Goal: Information Seeking & Learning: Learn about a topic

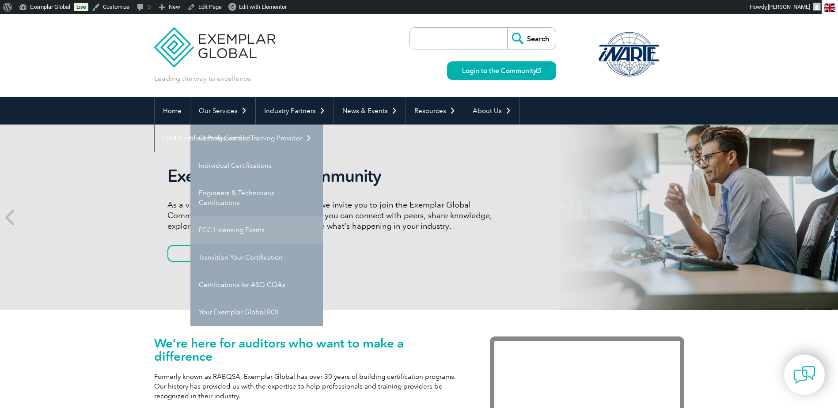
click at [220, 231] on link "FCC Licensing Exams" at bounding box center [256, 229] width 133 height 27
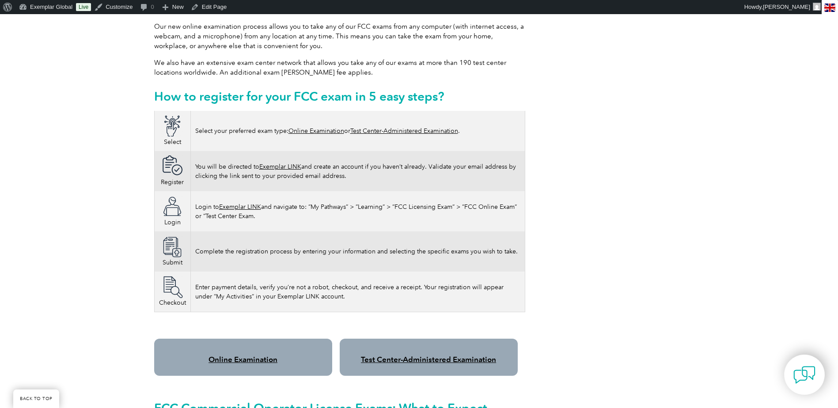
scroll to position [486, 0]
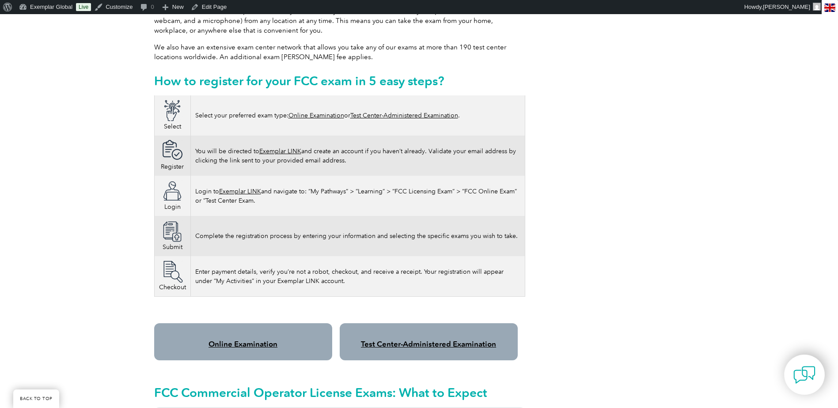
click at [231, 340] on link "Online Examination" at bounding box center [242, 344] width 69 height 9
click at [239, 188] on link "Exemplar LINK" at bounding box center [240, 192] width 42 height 8
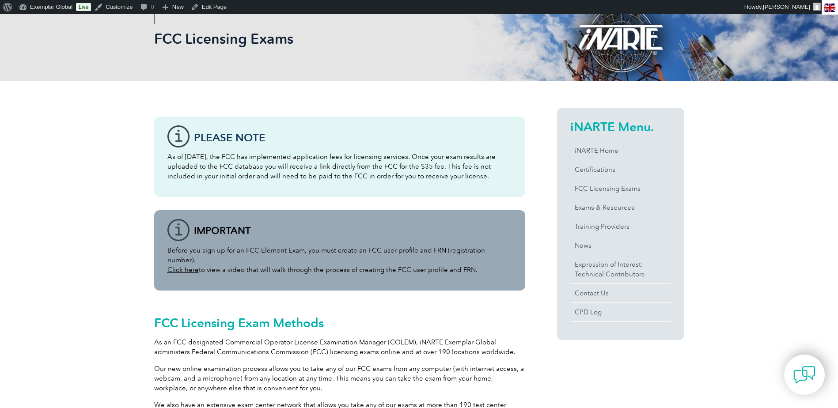
scroll to position [0, 0]
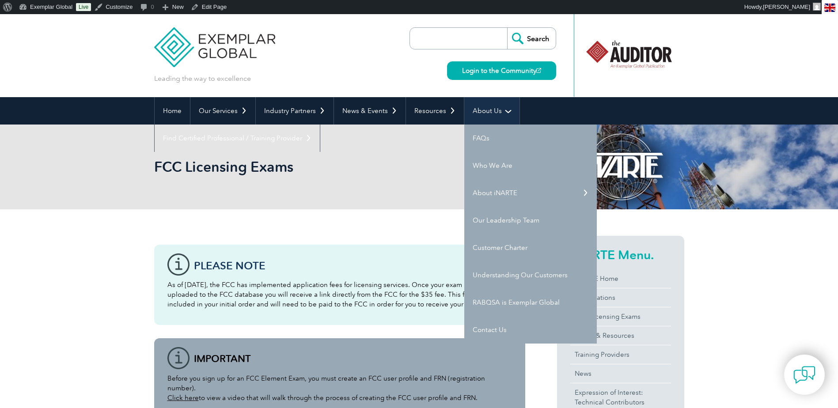
click at [488, 112] on link "About Us" at bounding box center [491, 110] width 55 height 27
click at [487, 189] on link "About iNARTE" at bounding box center [530, 192] width 133 height 27
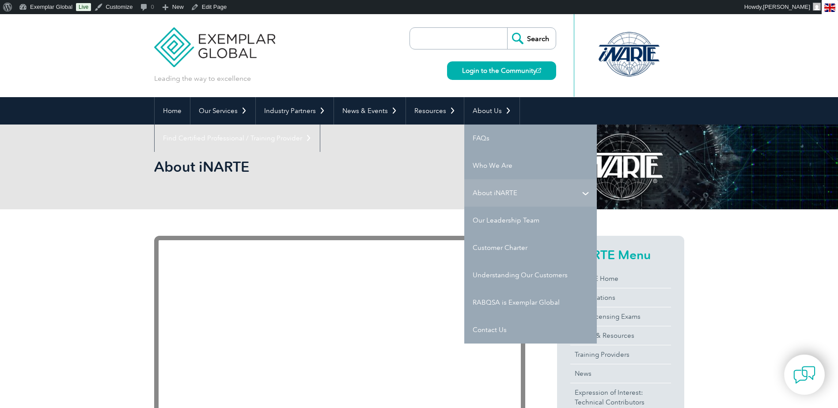
click at [488, 197] on link "About iNARTE" at bounding box center [530, 192] width 133 height 27
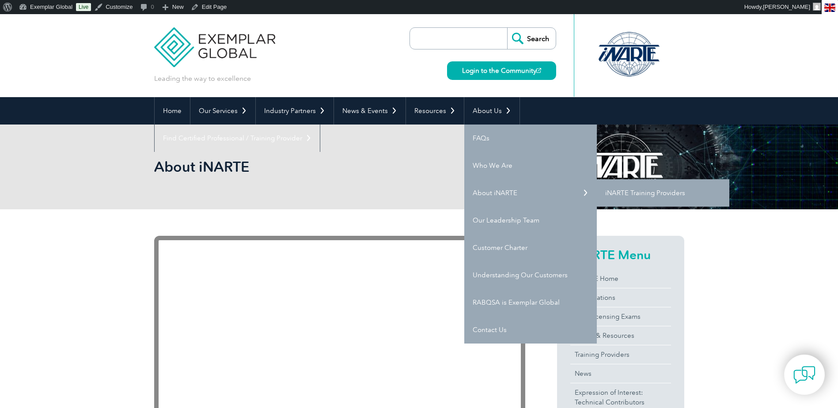
click at [644, 191] on link "iNARTE Training Providers" at bounding box center [663, 192] width 133 height 27
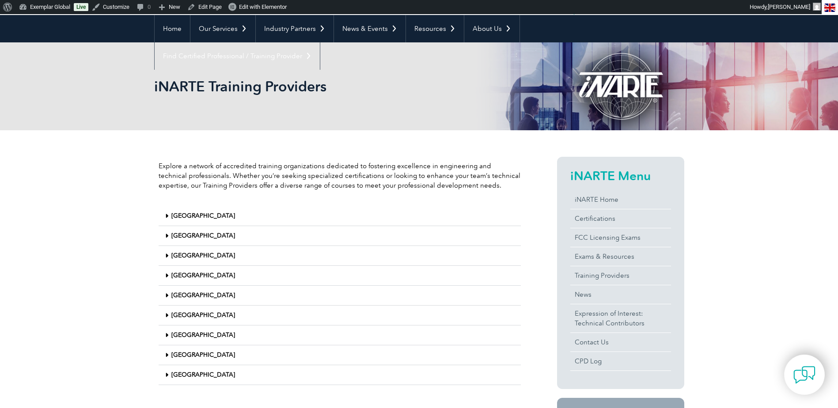
scroll to position [88, 0]
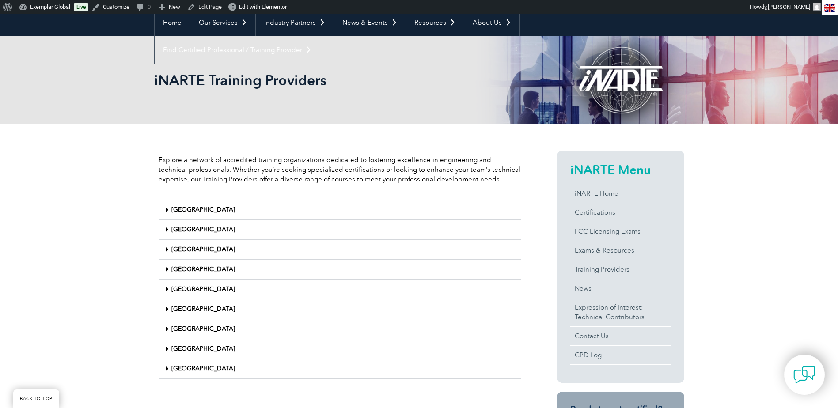
click at [169, 289] on span at bounding box center [168, 289] width 6 height 7
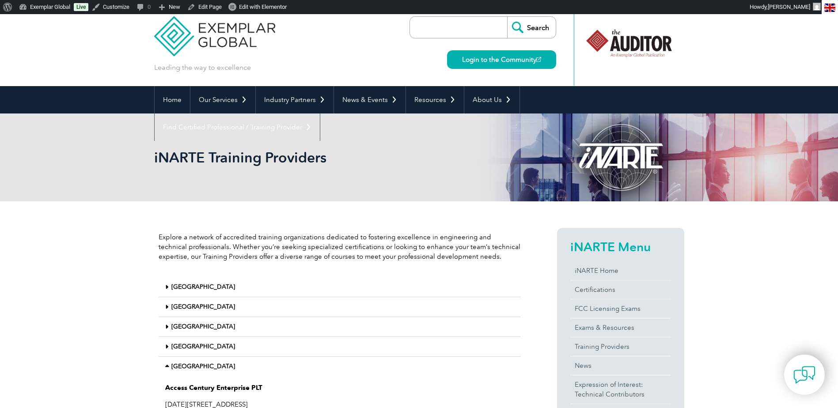
scroll to position [0, 0]
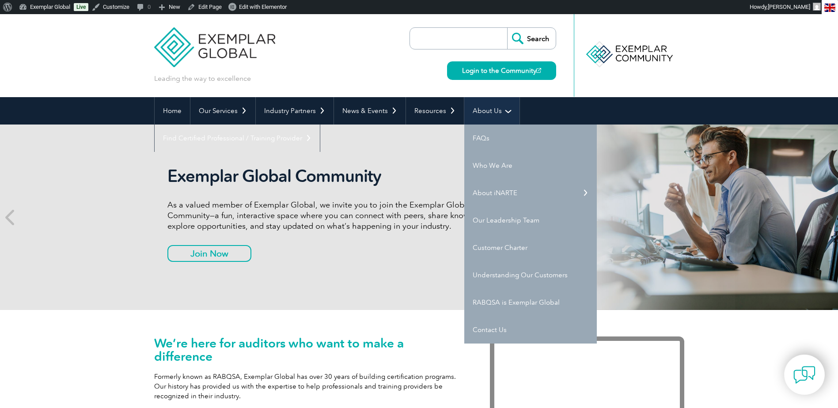
click at [485, 114] on link "About Us" at bounding box center [491, 110] width 55 height 27
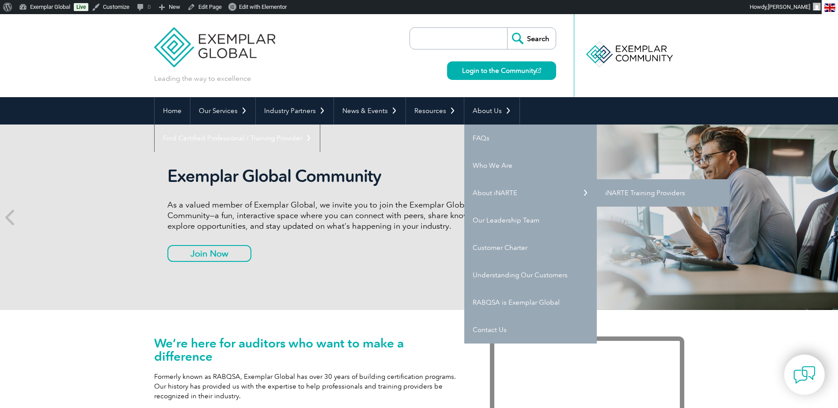
click at [640, 193] on link "iNARTE Training Providers" at bounding box center [663, 192] width 133 height 27
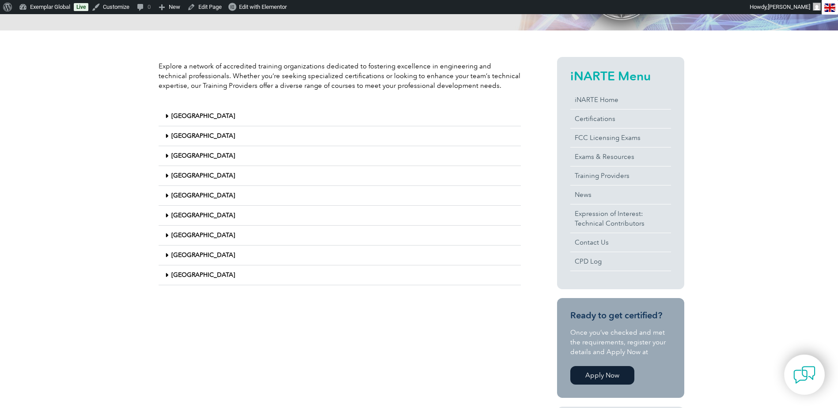
scroll to position [221, 0]
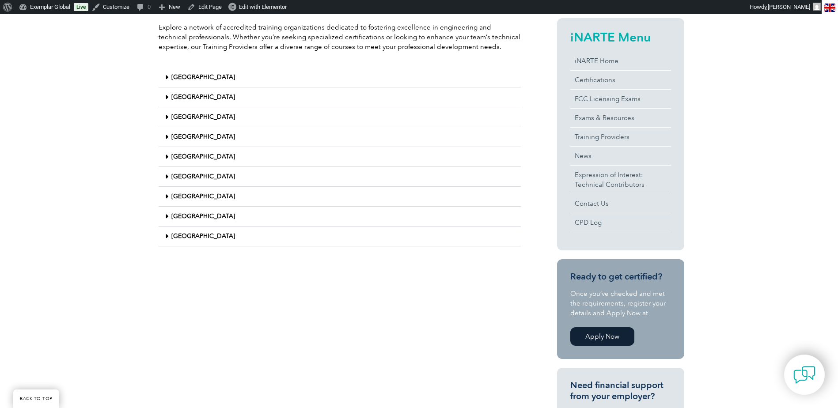
click at [165, 157] on icon at bounding box center [166, 157] width 3 height 6
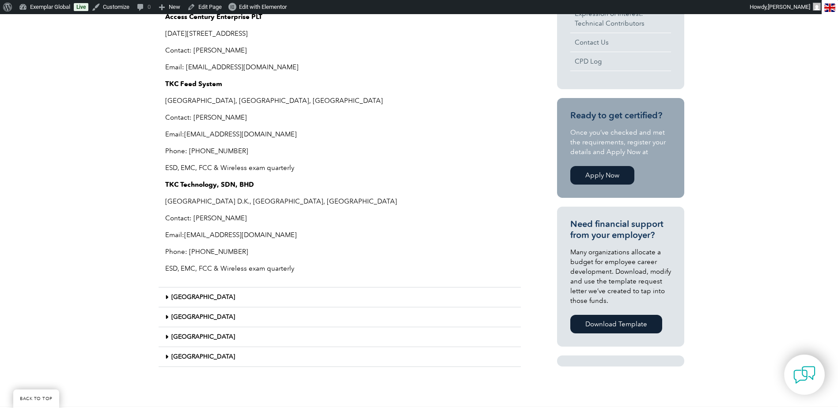
scroll to position [398, 0]
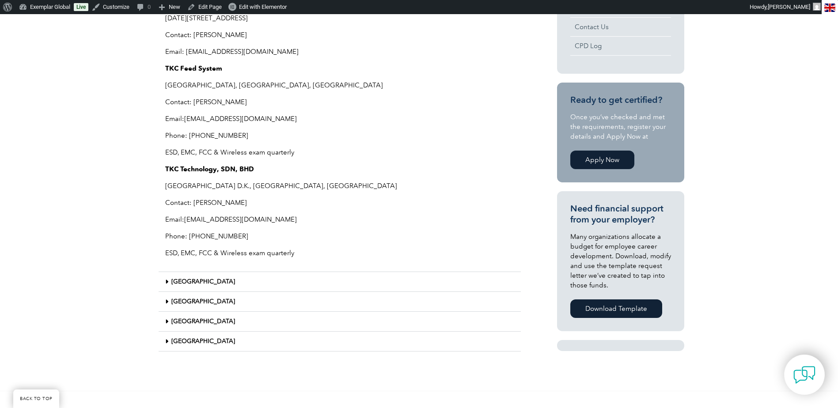
click at [166, 280] on icon at bounding box center [166, 282] width 3 height 6
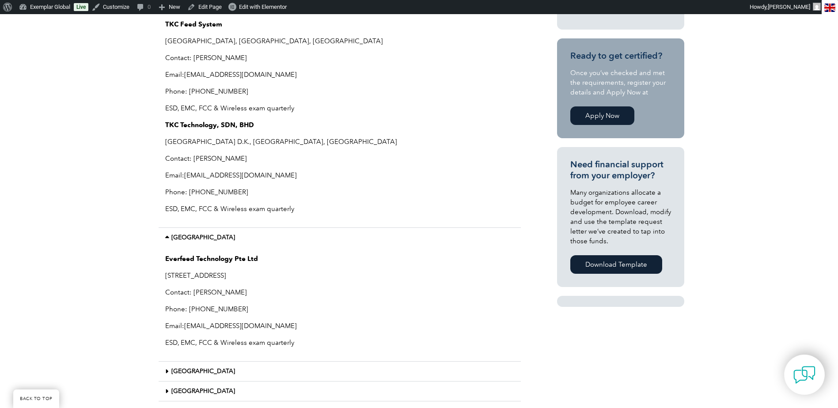
scroll to position [486, 0]
